Goal: Task Accomplishment & Management: Use online tool/utility

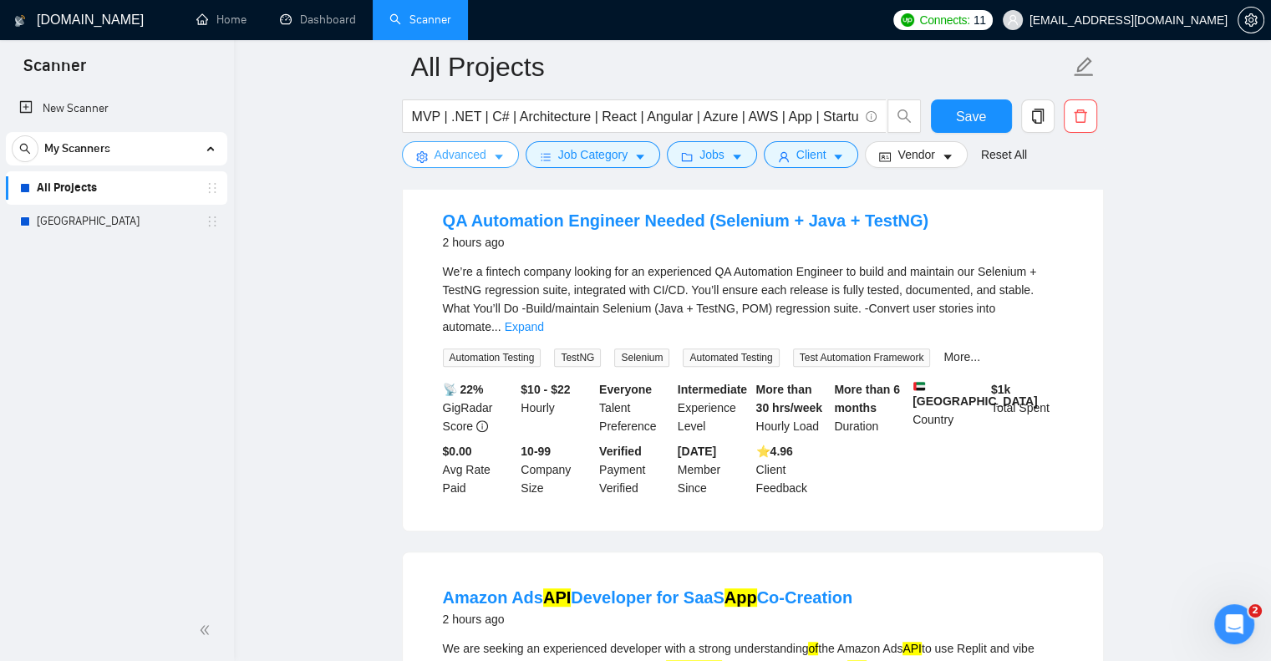
click at [436, 144] on button "Advanced" at bounding box center [460, 154] width 117 height 27
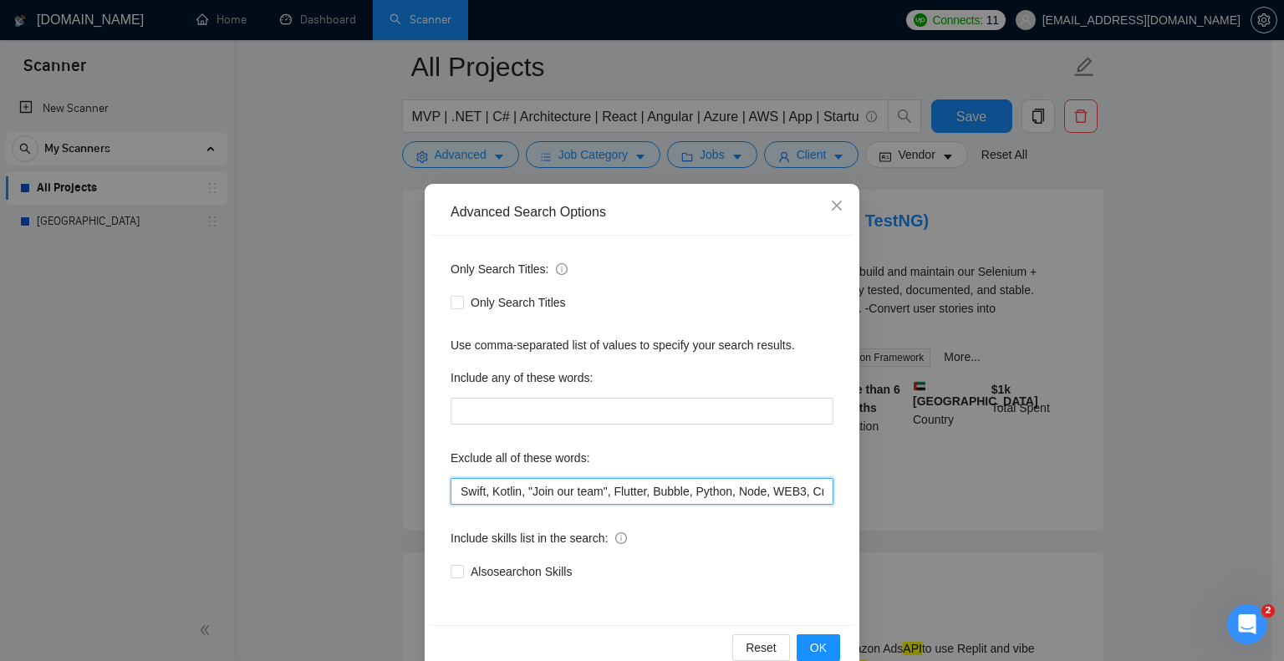
click at [455, 486] on input "Swift, Kotlin, "Join our team", Flutter, Bubble, Python, Node, WEB3, Crypto, "N…" at bounding box center [642, 491] width 383 height 27
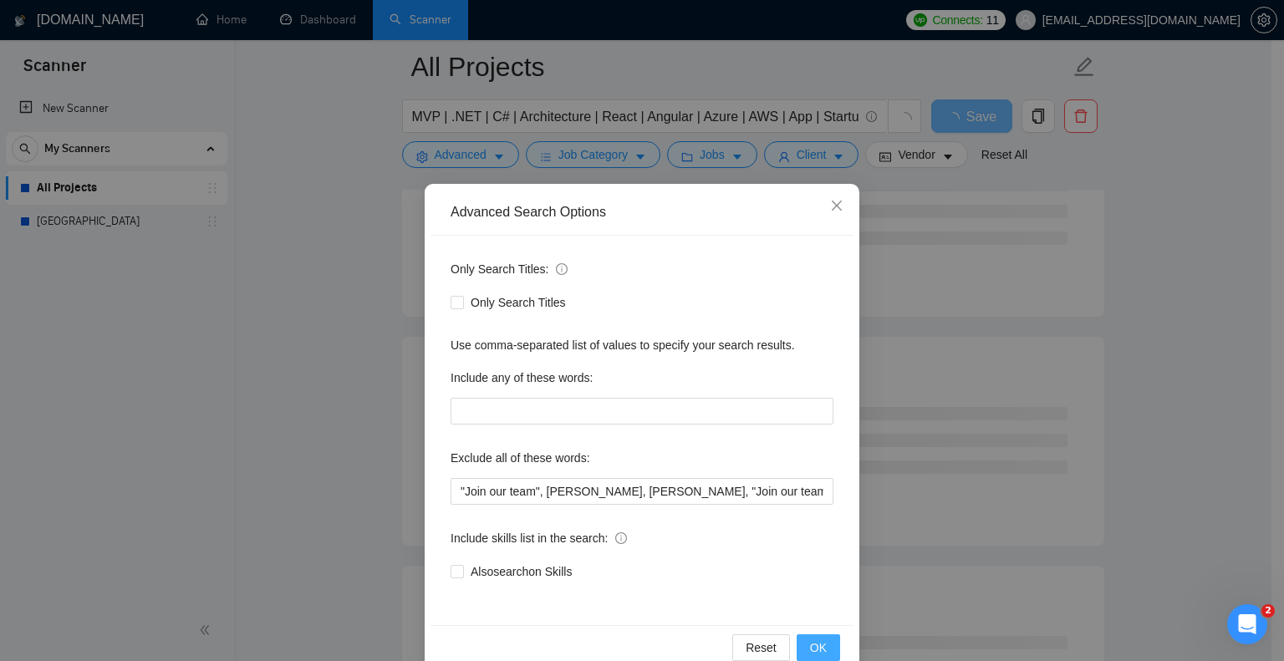
click at [802, 635] on button "OK" at bounding box center [818, 647] width 43 height 27
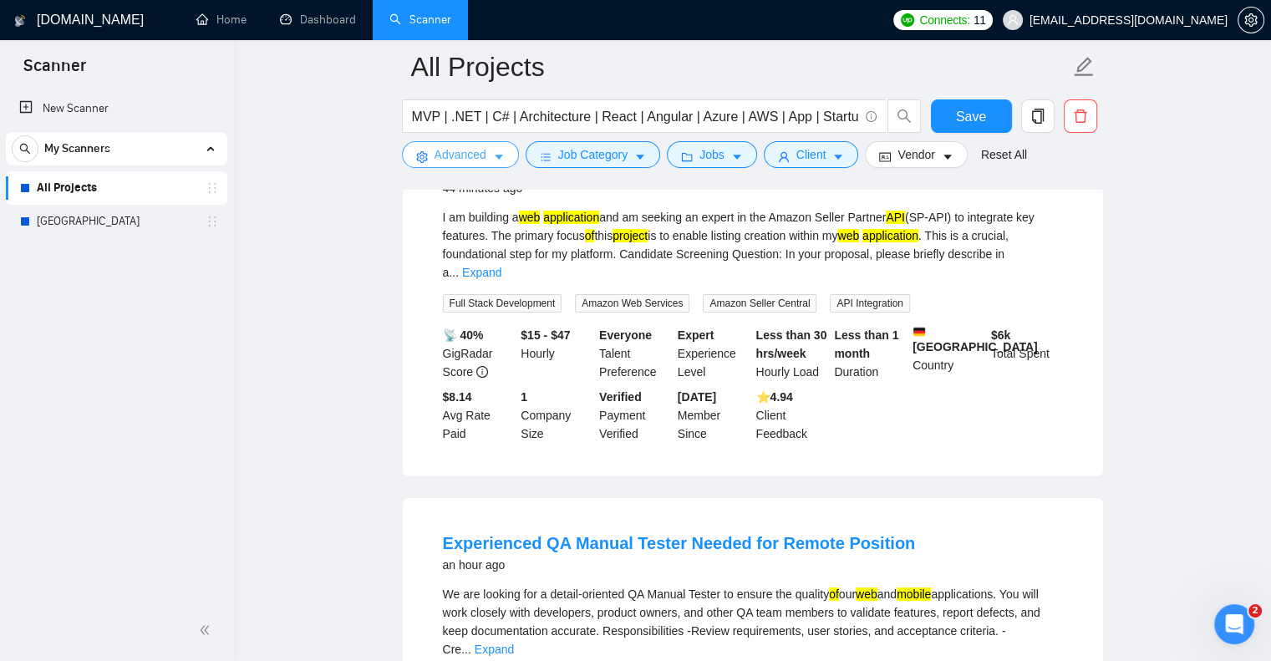
scroll to position [231, 0]
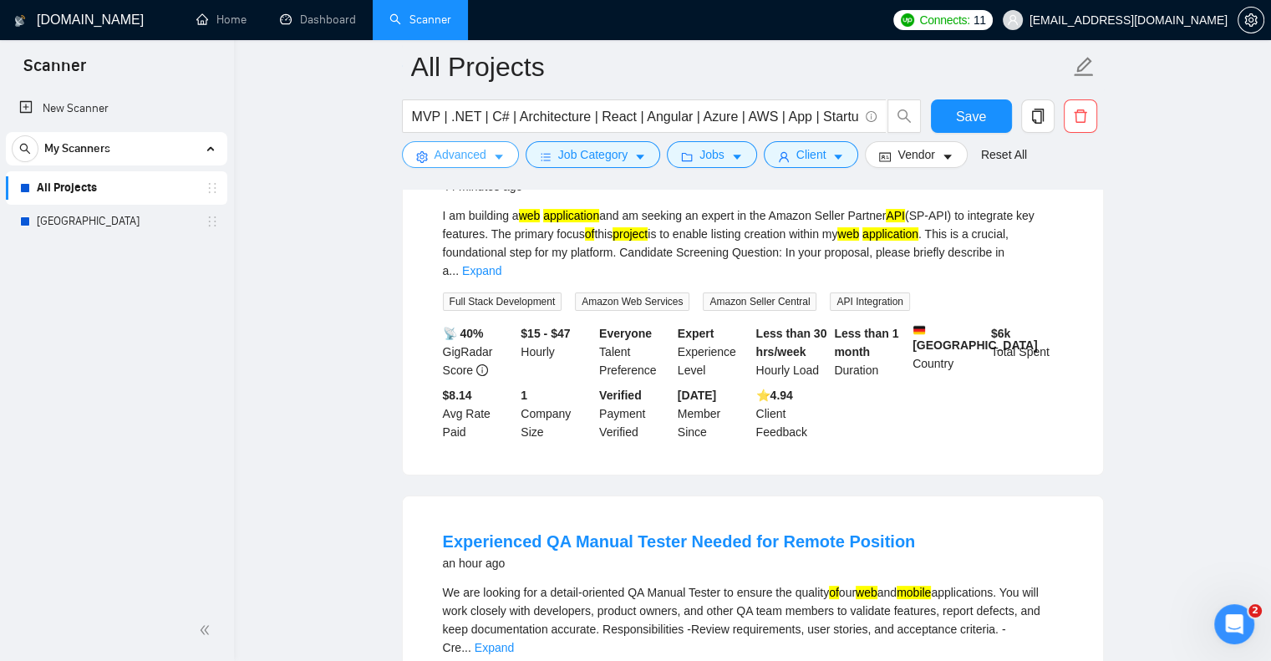
click at [465, 150] on span "Advanced" at bounding box center [461, 154] width 52 height 18
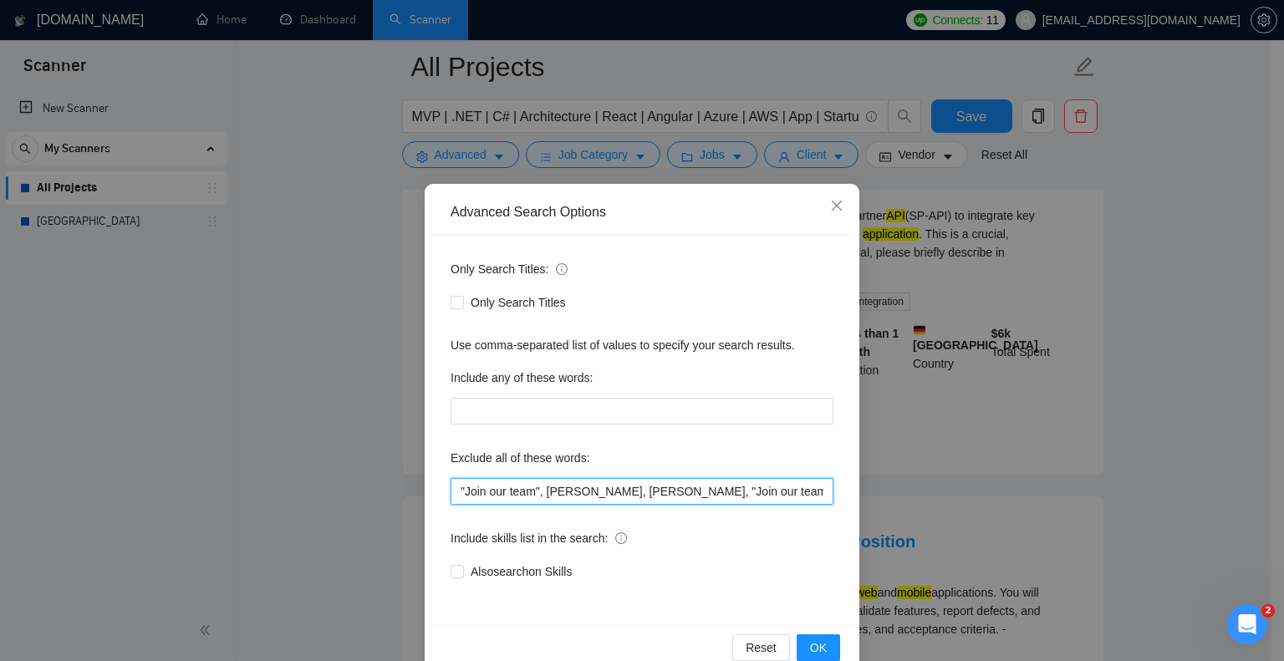
click at [451, 488] on input ""Join our team", [PERSON_NAME], [PERSON_NAME], "Join our team", Flutter, Bubble…" at bounding box center [642, 491] width 383 height 27
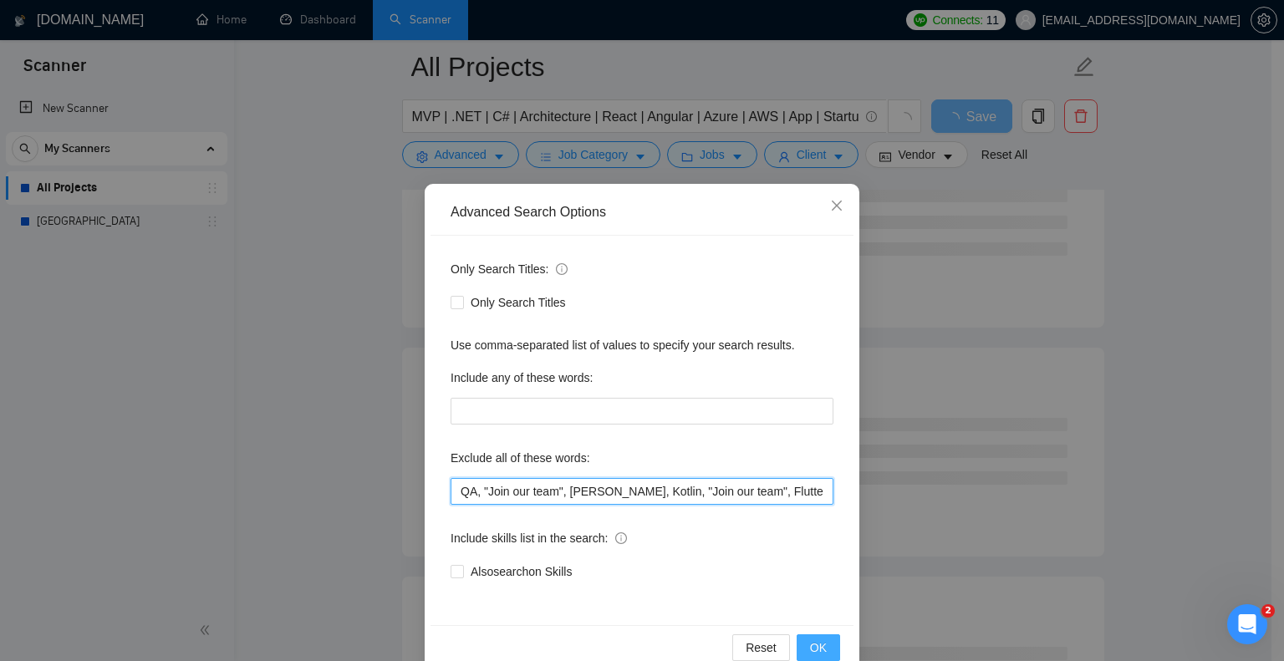
type input "QA, "Join our team", [PERSON_NAME], Kotlin, "Join our team", Flutter, Bubble, P…"
click at [810, 639] on span "OK" at bounding box center [818, 648] width 17 height 18
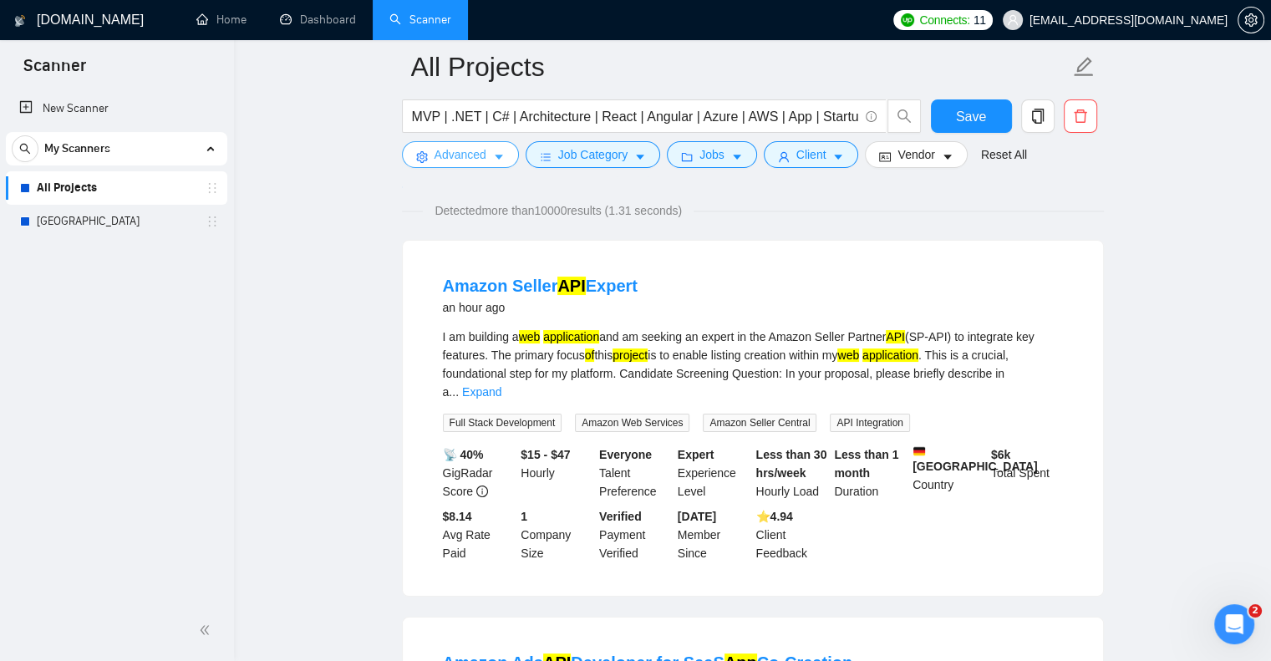
scroll to position [143, 0]
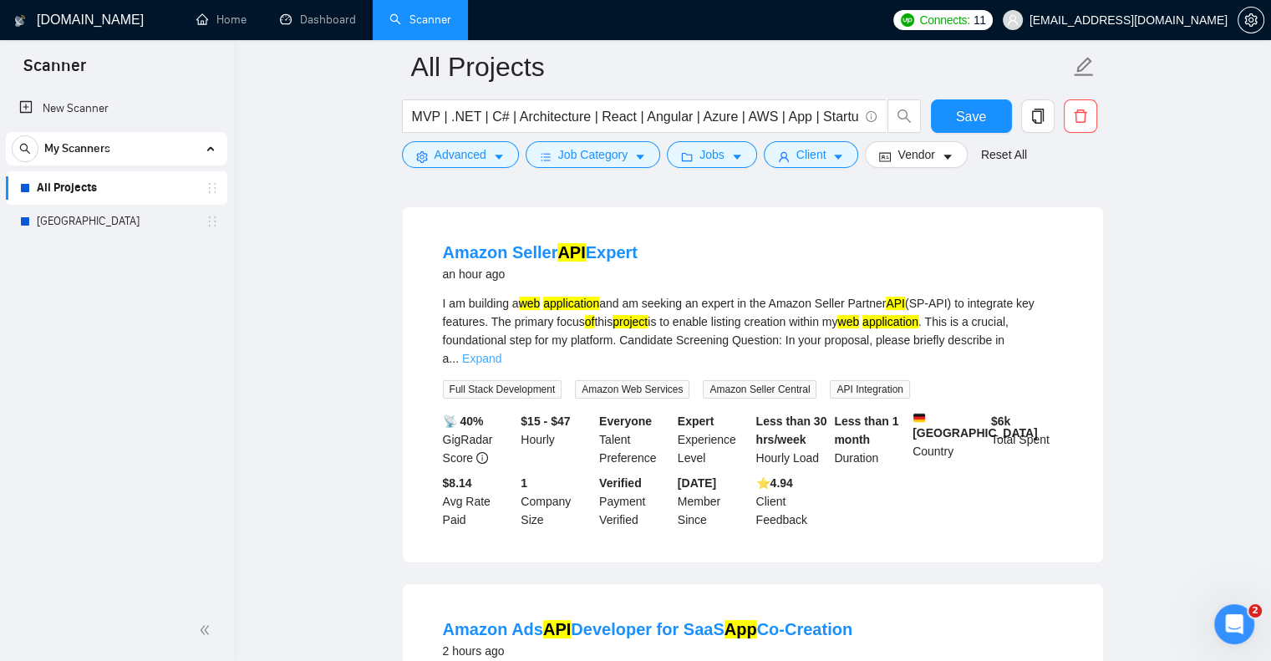
click at [501, 352] on link "Expand" at bounding box center [481, 358] width 39 height 13
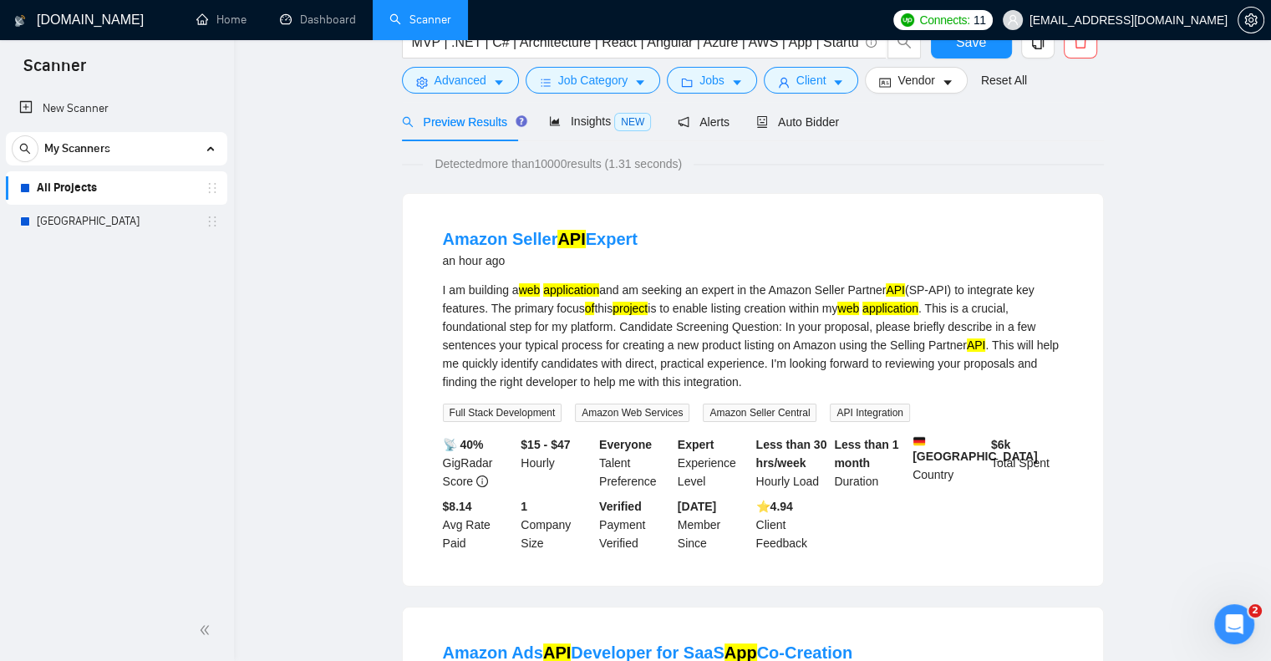
scroll to position [0, 0]
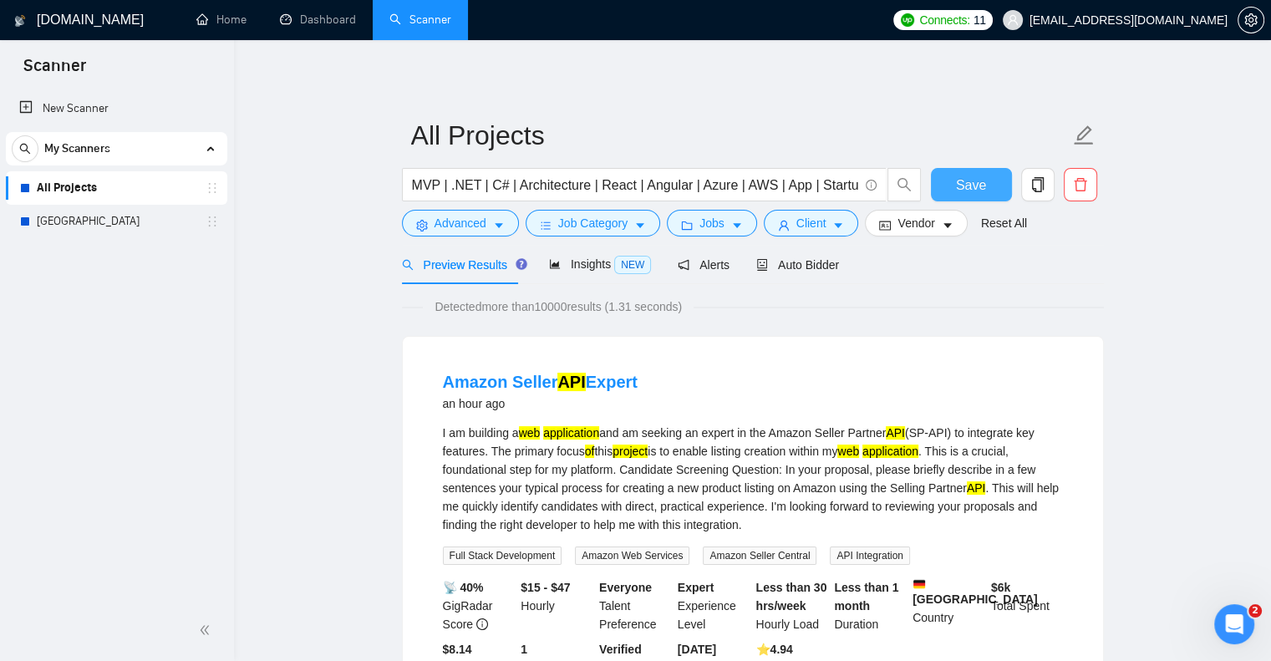
click at [947, 170] on button "Save" at bounding box center [971, 184] width 81 height 33
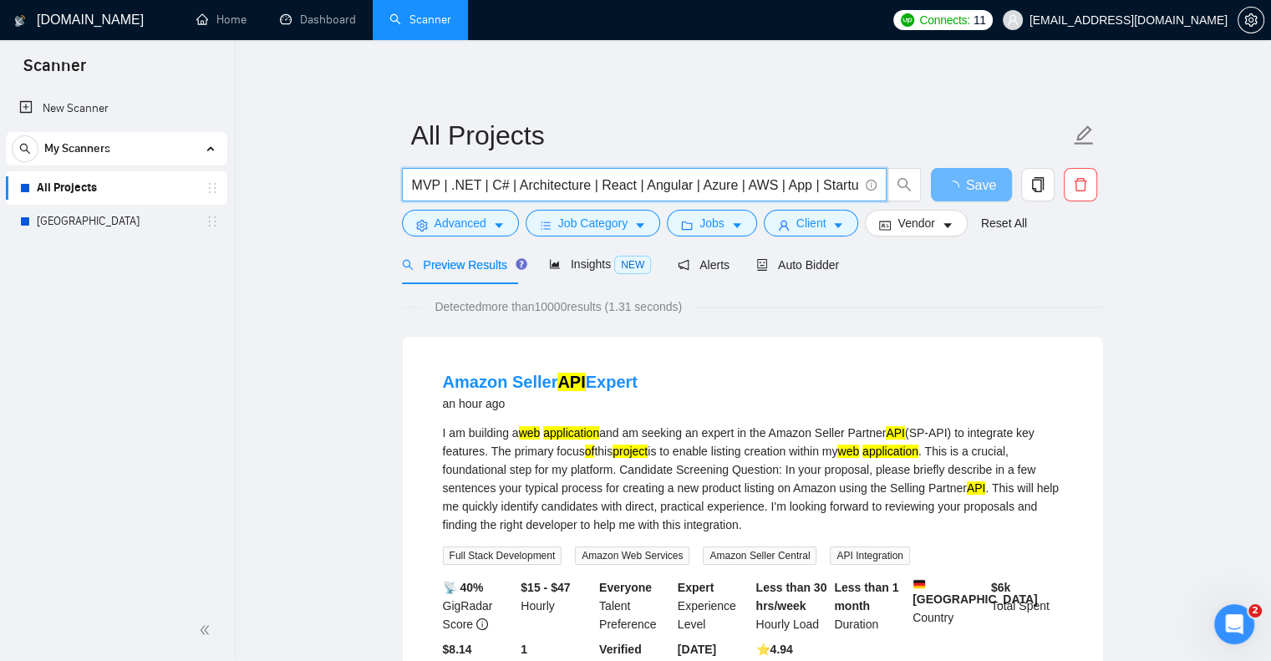
click at [735, 190] on input "MVP | .NET | C# | Architecture | React | Angular | Azure | AWS | App | Startup …" at bounding box center [635, 185] width 446 height 21
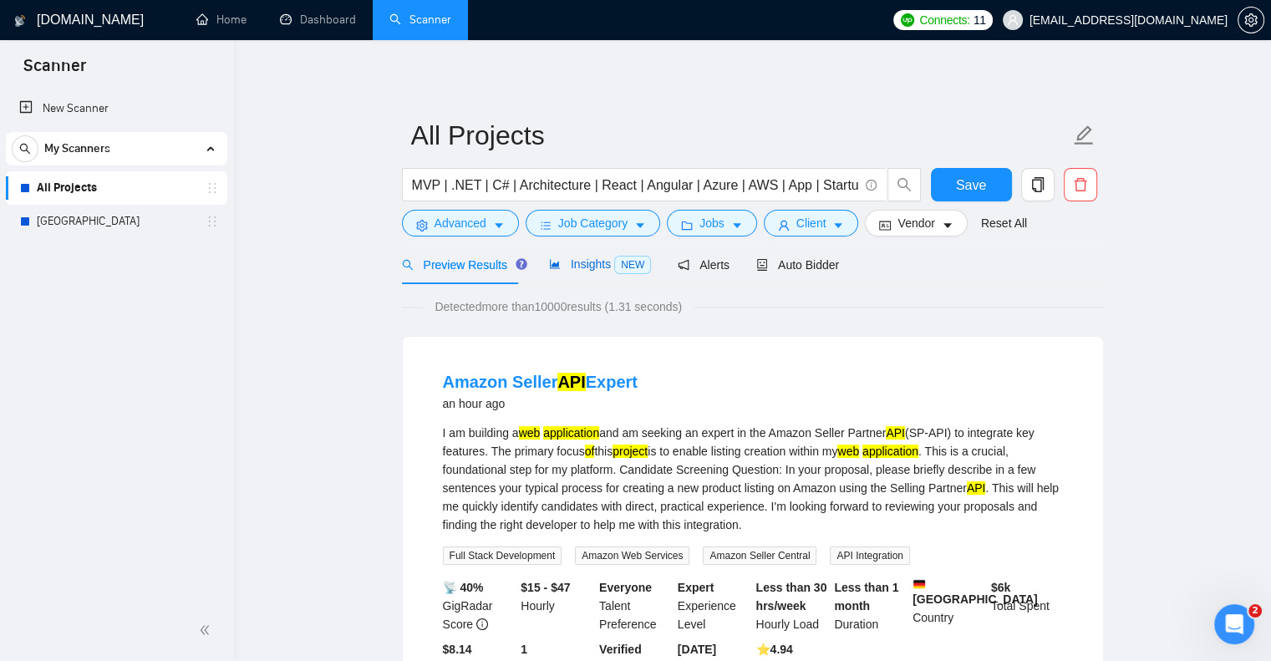
click at [617, 269] on span "NEW" at bounding box center [632, 265] width 37 height 18
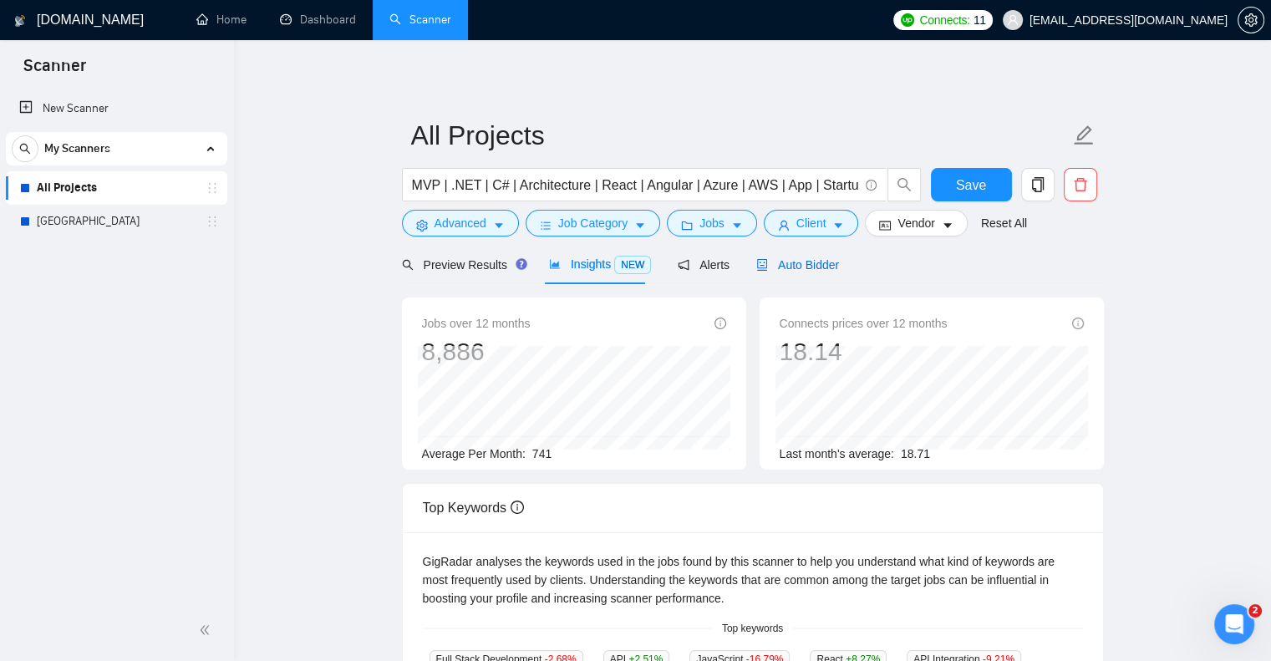
click at [792, 267] on span "Auto Bidder" at bounding box center [797, 264] width 83 height 13
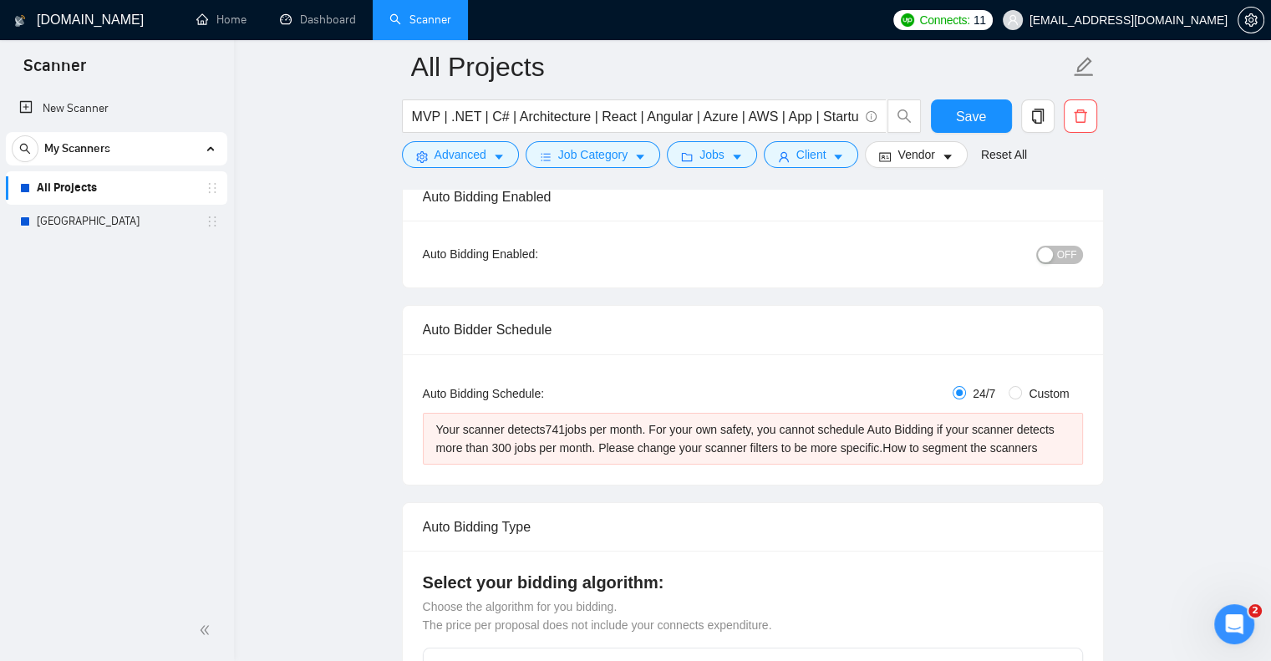
scroll to position [140, 0]
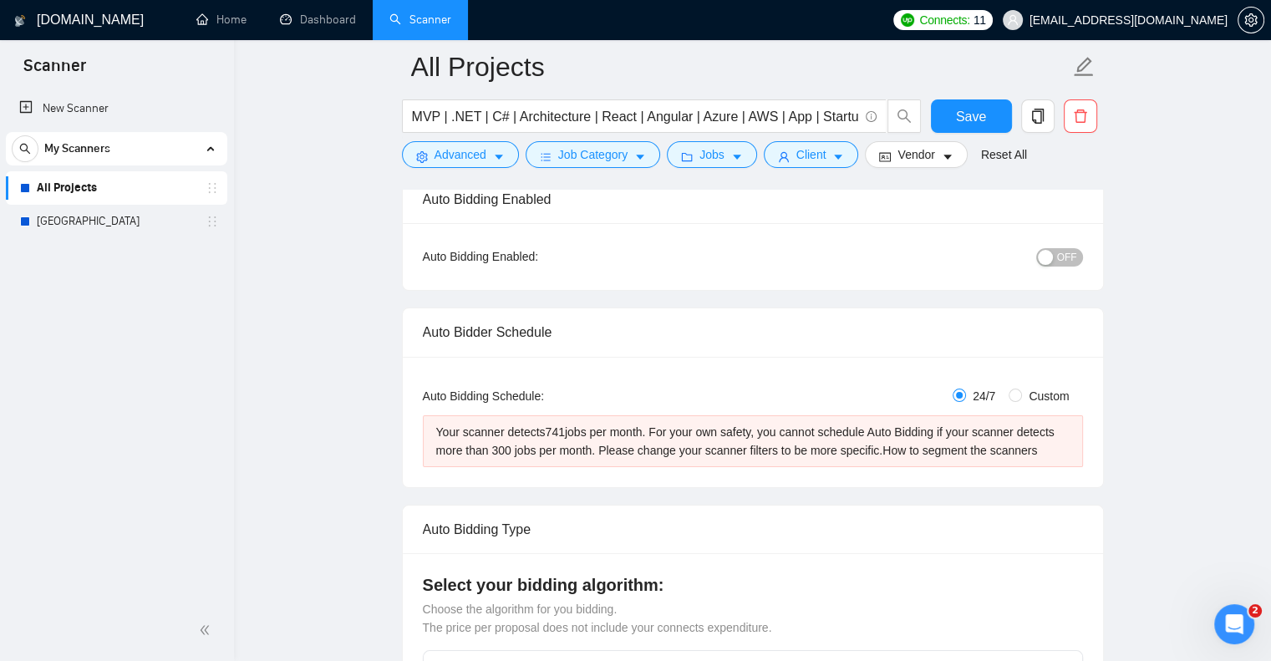
click at [1049, 260] on div "button" at bounding box center [1045, 257] width 15 height 15
click at [1069, 257] on div "button" at bounding box center [1074, 257] width 15 height 15
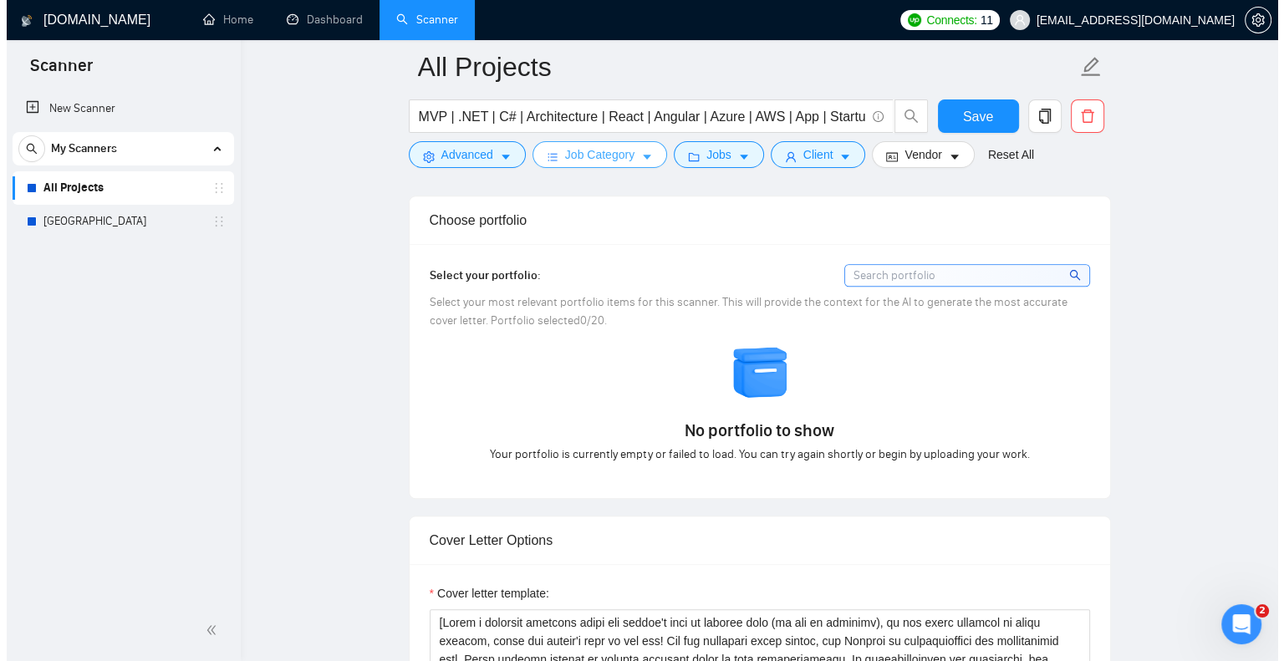
scroll to position [935, 0]
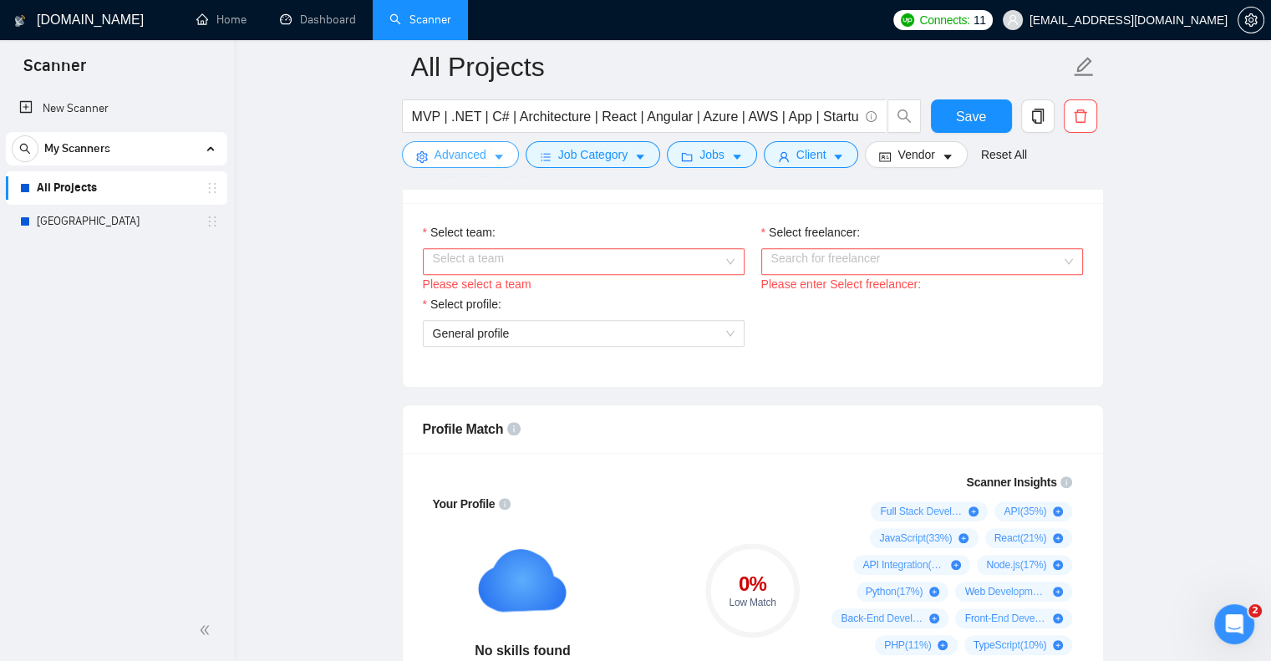
click at [501, 163] on icon "caret-down" at bounding box center [499, 157] width 12 height 12
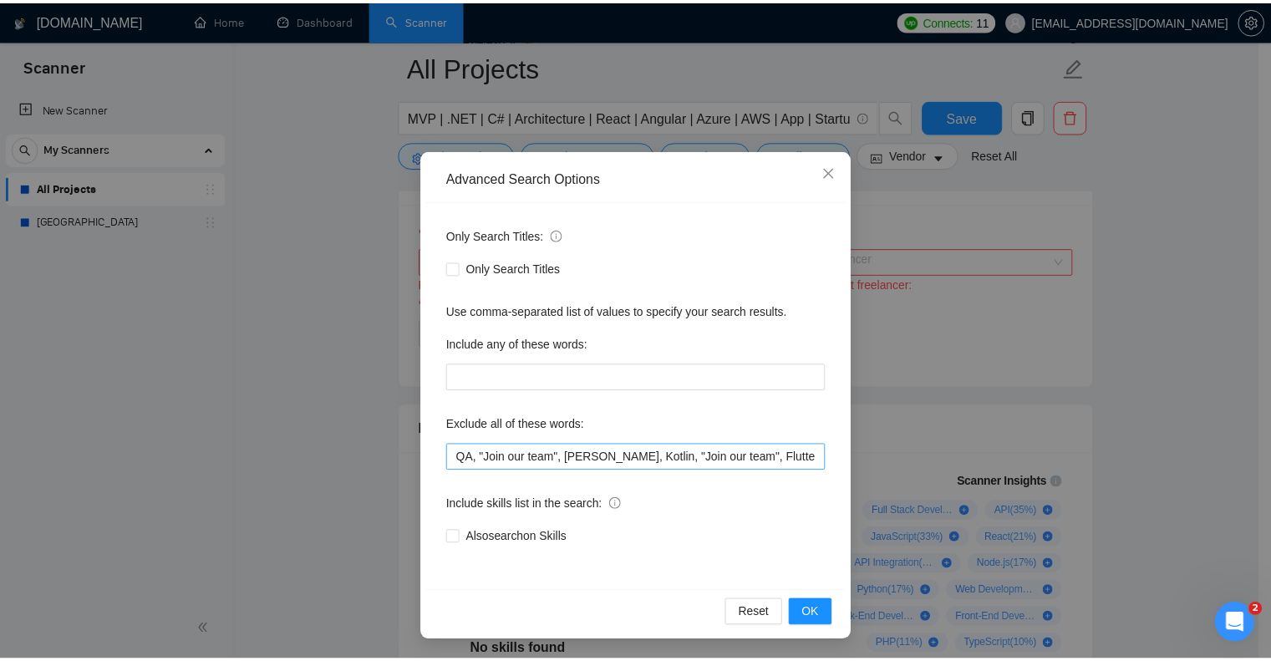
scroll to position [0, 0]
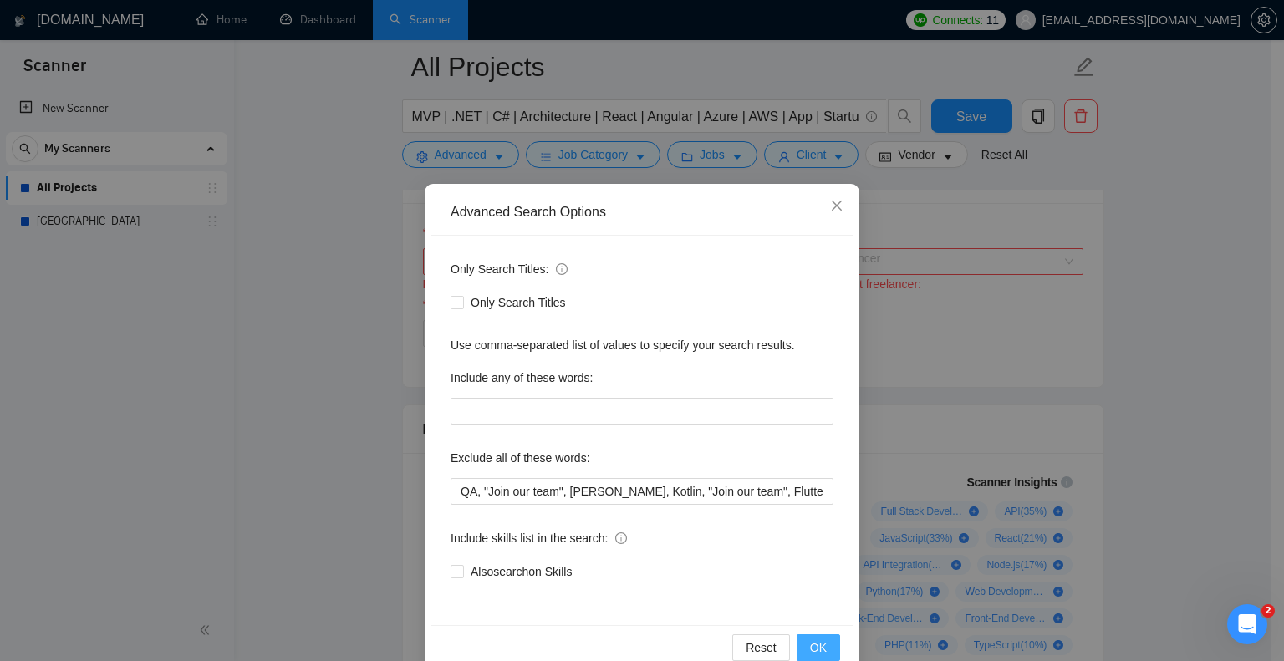
click at [827, 637] on button "OK" at bounding box center [818, 647] width 43 height 27
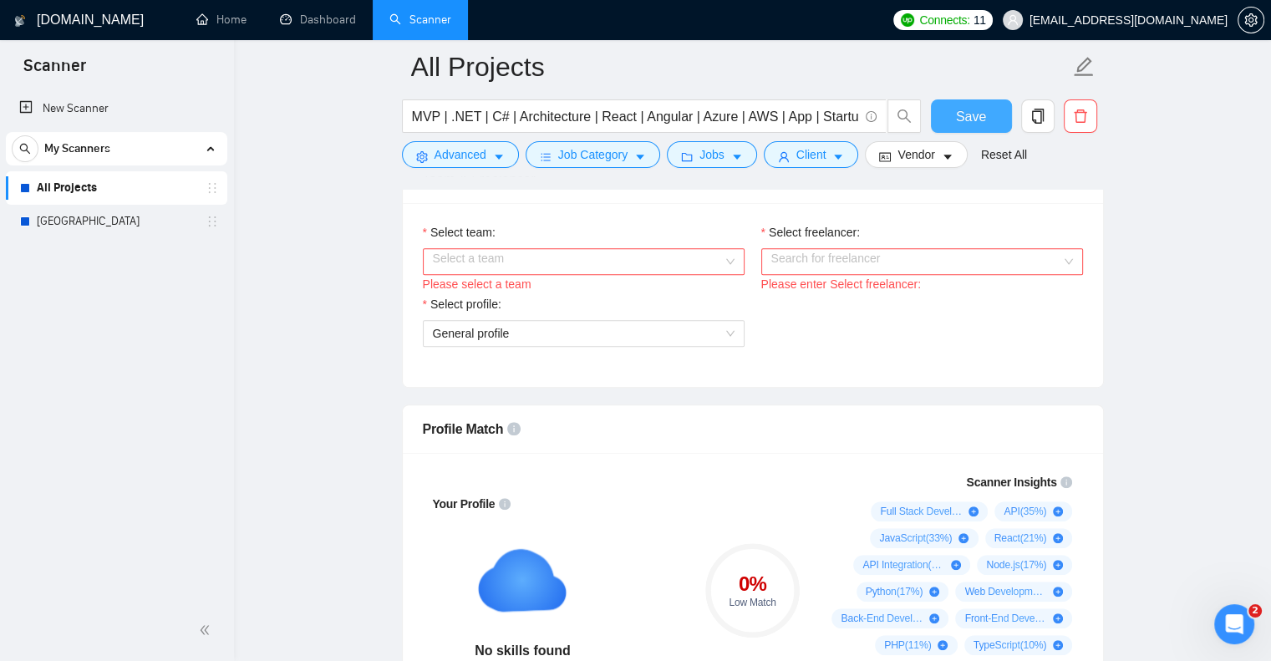
click at [971, 116] on span "Save" at bounding box center [971, 116] width 30 height 21
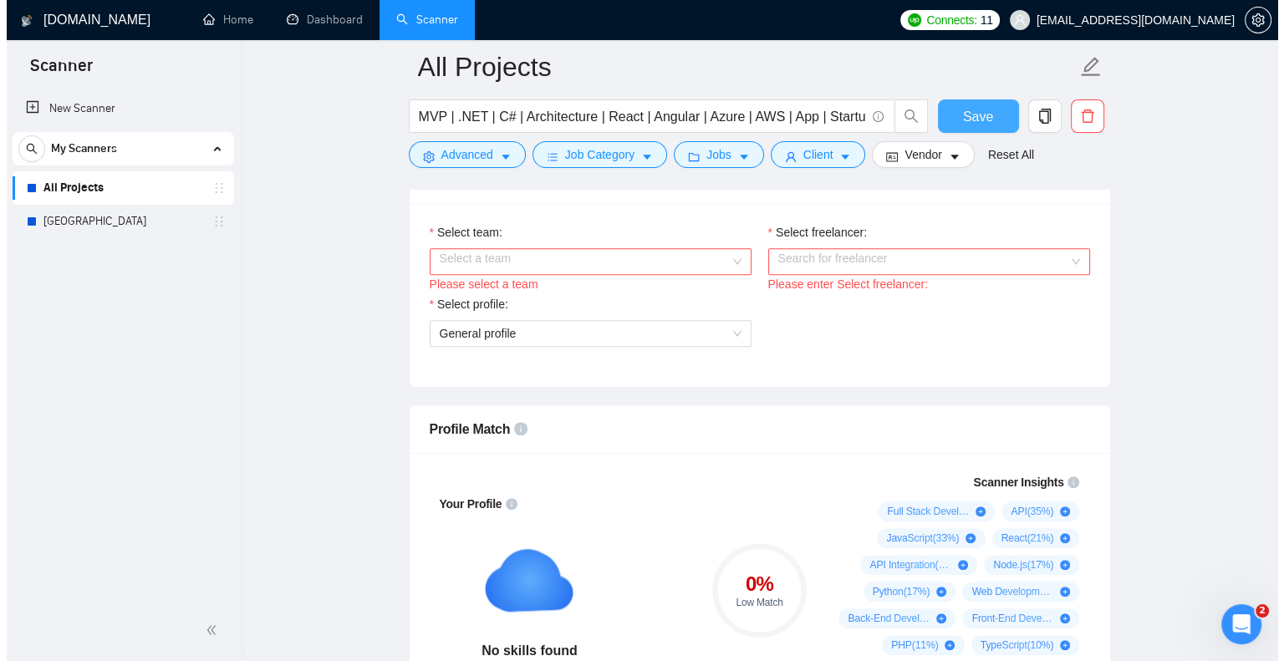
scroll to position [983, 0]
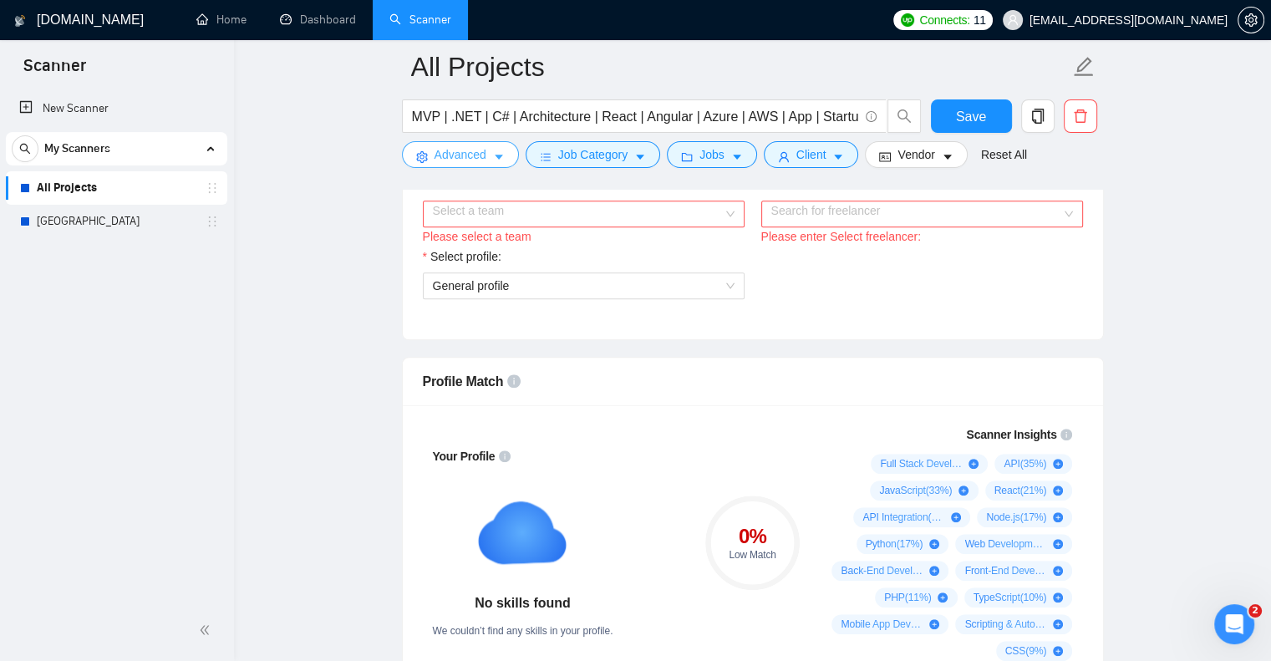
click at [501, 160] on icon "caret-down" at bounding box center [499, 157] width 12 height 12
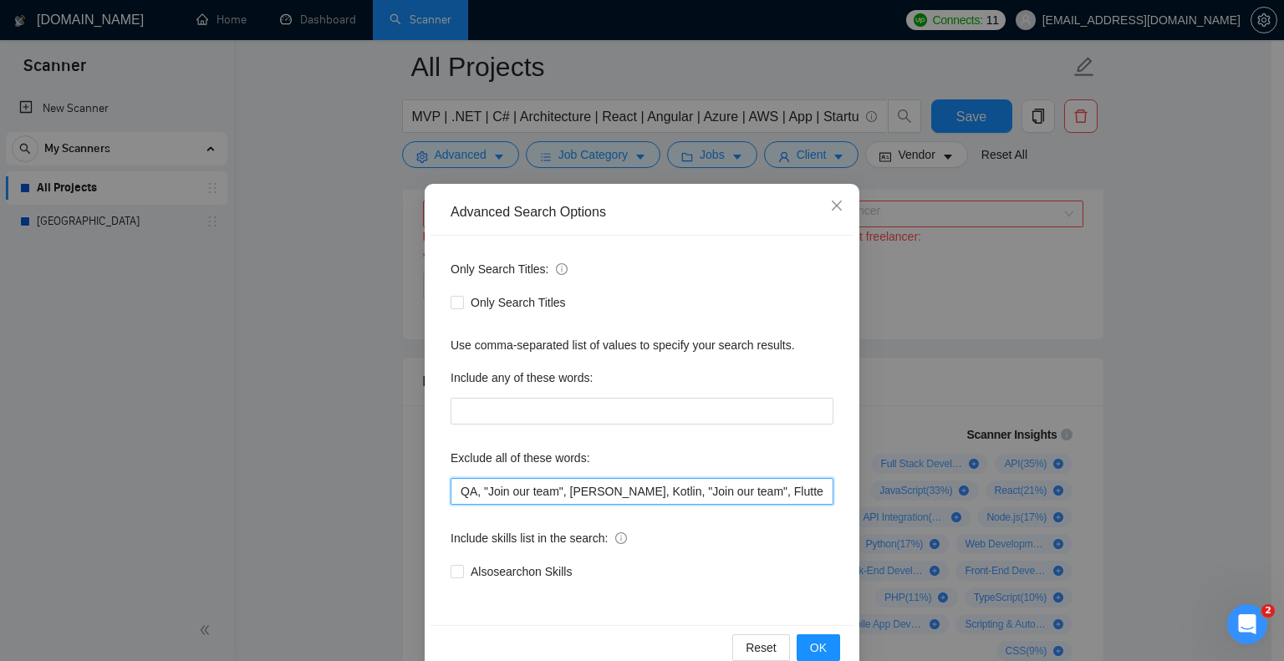
click at [704, 494] on input "QA, "Join our team", [PERSON_NAME], Kotlin, "Join our team", Flutter, Bubble, P…" at bounding box center [642, 491] width 383 height 27
drag, startPoint x: 712, startPoint y: 494, endPoint x: 628, endPoint y: 499, distance: 84.6
click at [628, 499] on input "QA, "Join our team", [PERSON_NAME], Kotlin, "Join our team", Flutter, Bubble, P…" at bounding box center [642, 491] width 383 height 27
click at [687, 496] on input "QA, "Join our team", [PERSON_NAME], Kotlin, Flutter, Bubble, Python, Node, WEB3…" at bounding box center [642, 491] width 383 height 27
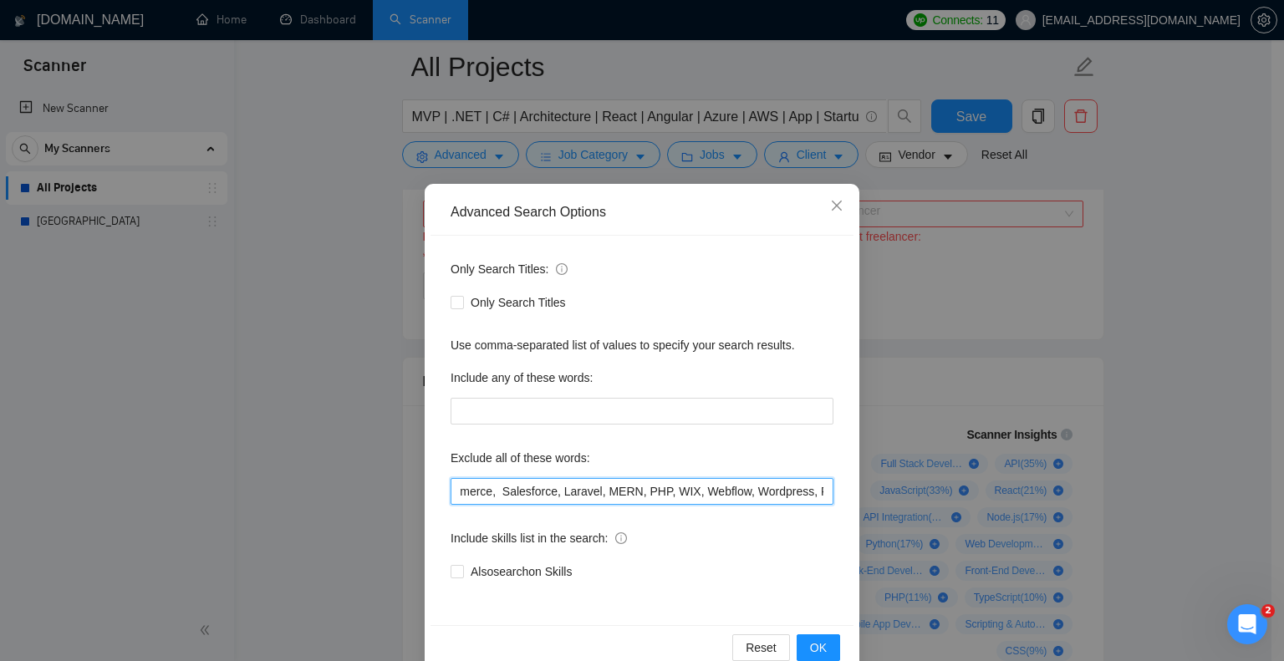
scroll to position [0, 960]
type input "QA, "Join our team", Swift, Kotlin, Flutter, Bubble, Python, Node, WEB3, Crypto…"
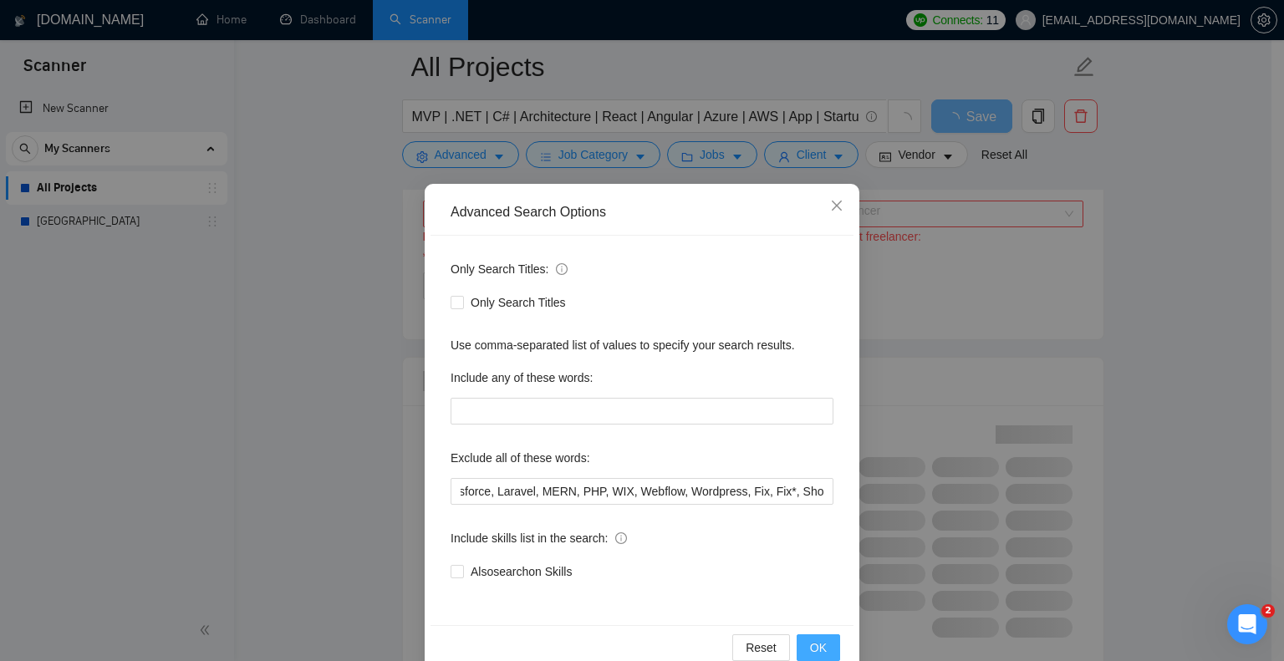
click at [814, 648] on span "OK" at bounding box center [818, 648] width 17 height 18
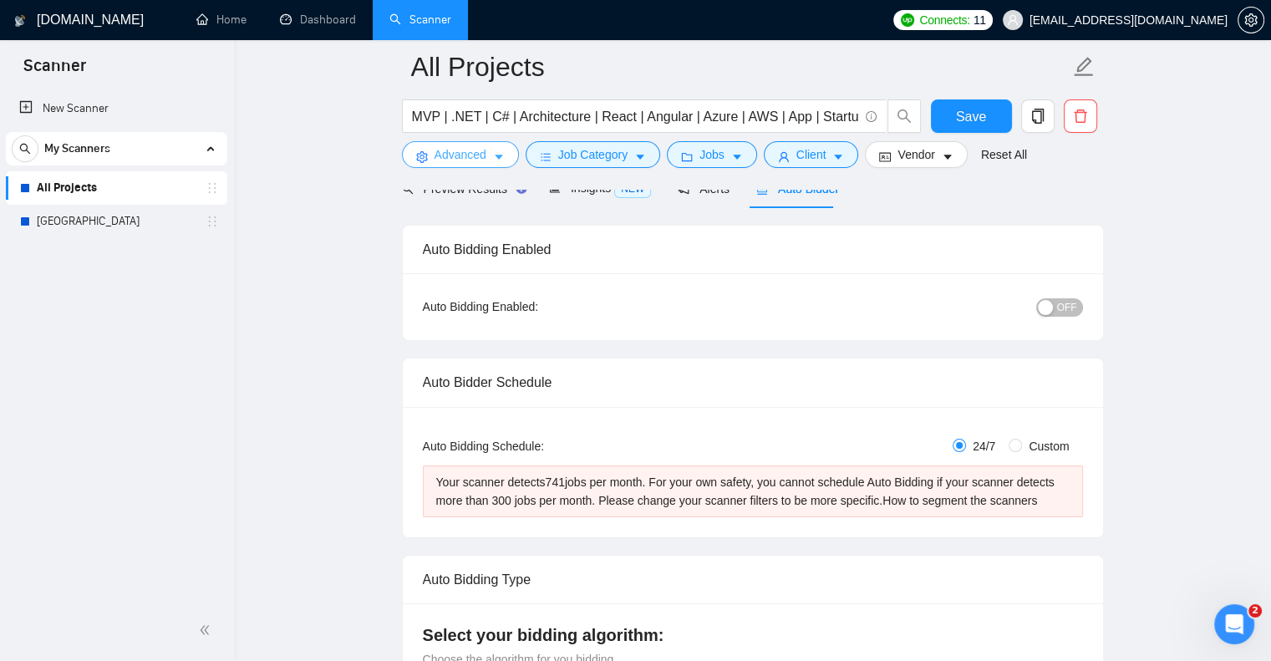
scroll to position [0, 0]
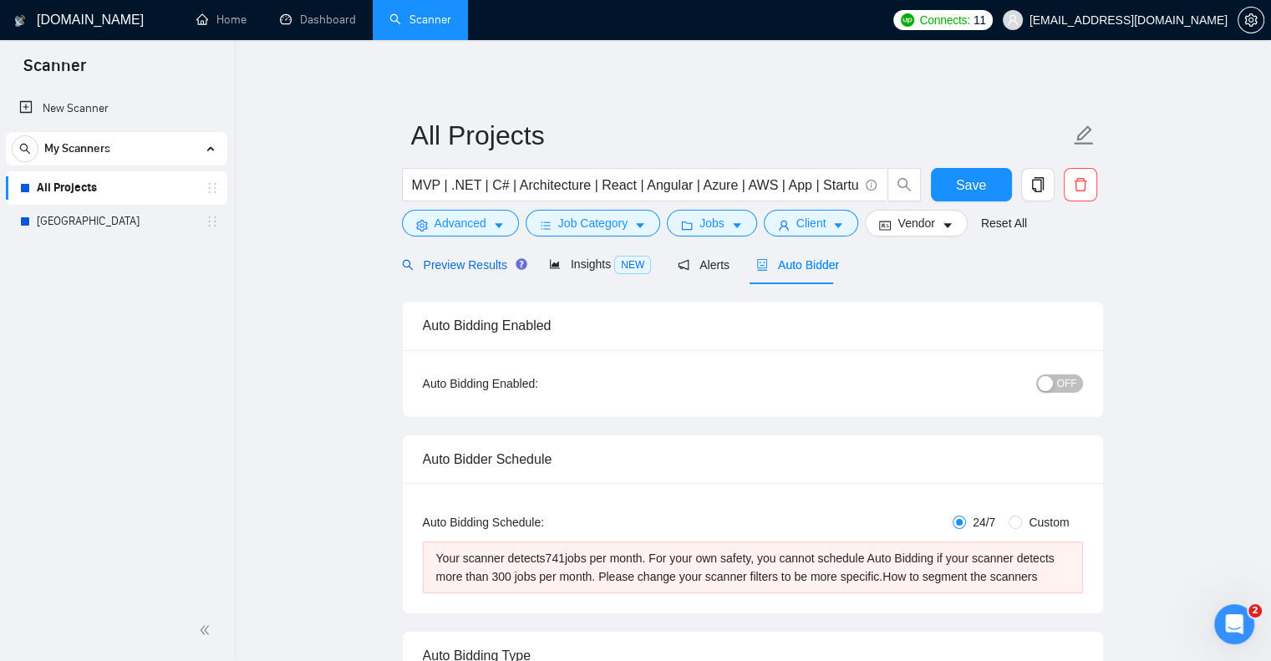
click at [481, 265] on span "Preview Results" at bounding box center [462, 264] width 120 height 13
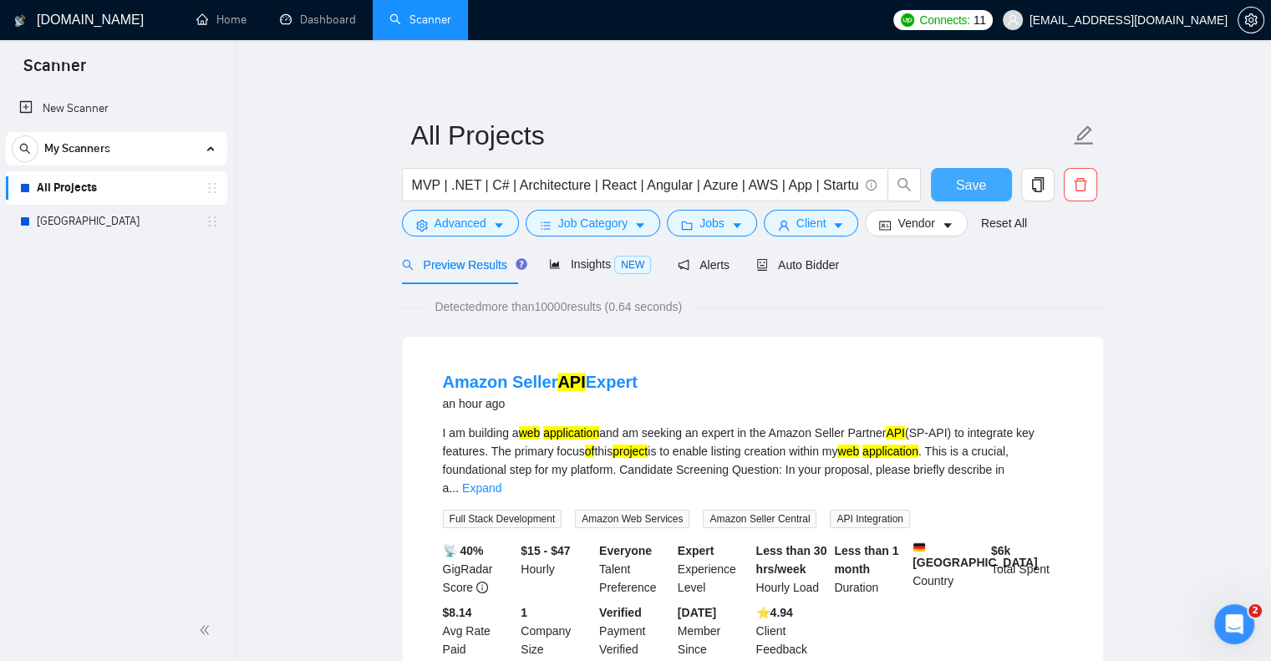
click at [960, 185] on span "Save" at bounding box center [971, 185] width 30 height 21
